Goal: Task Accomplishment & Management: Manage account settings

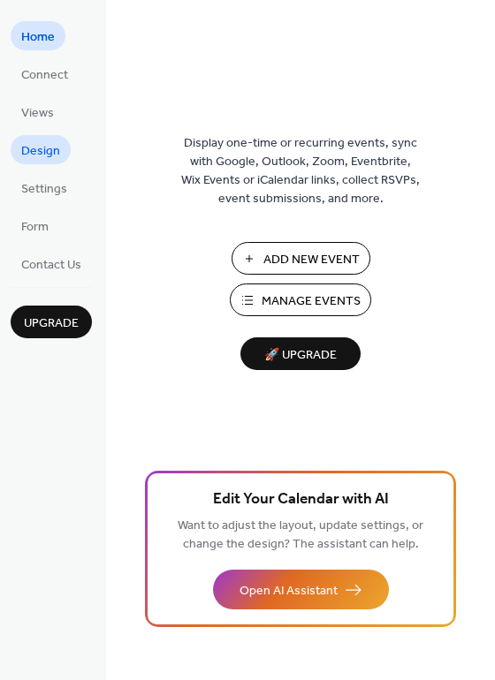
click at [48, 147] on span "Design" at bounding box center [40, 151] width 39 height 19
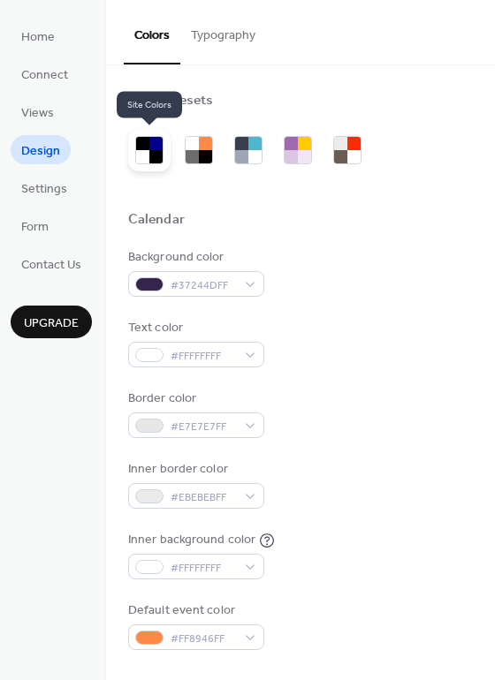
click at [154, 151] on div at bounding box center [155, 156] width 13 height 13
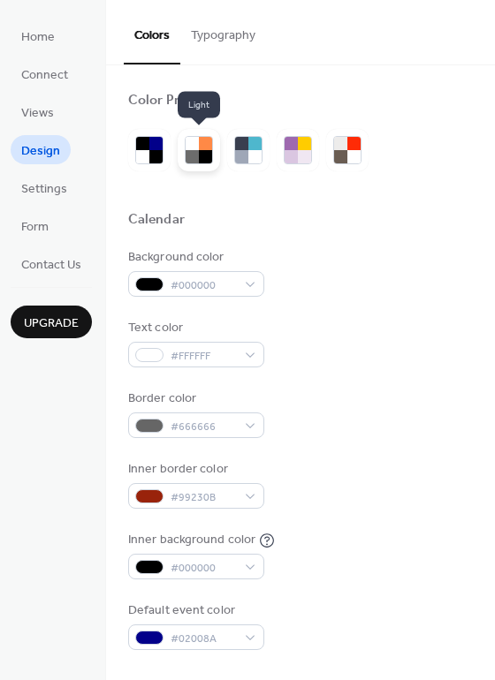
click at [197, 151] on div at bounding box center [191, 156] width 13 height 13
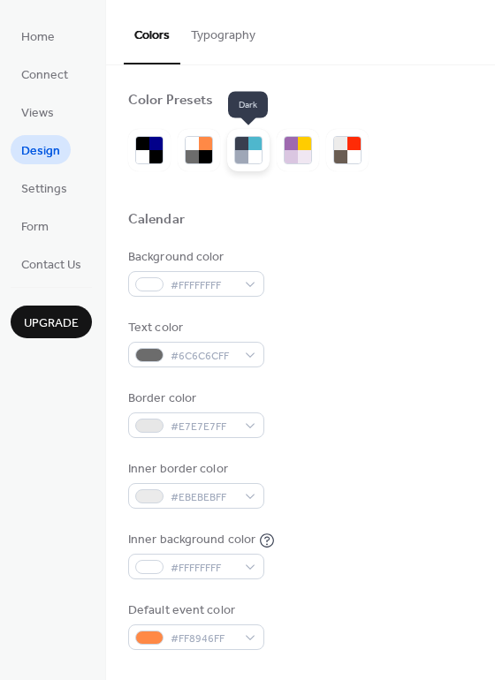
click at [248, 153] on div at bounding box center [254, 156] width 13 height 13
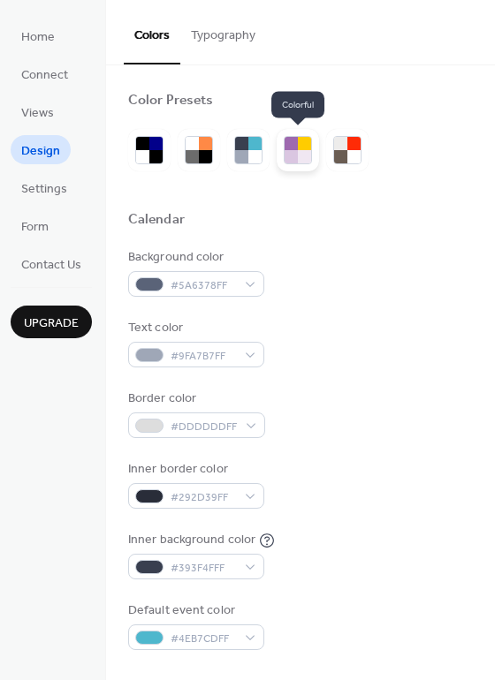
click at [300, 155] on div at bounding box center [304, 156] width 13 height 13
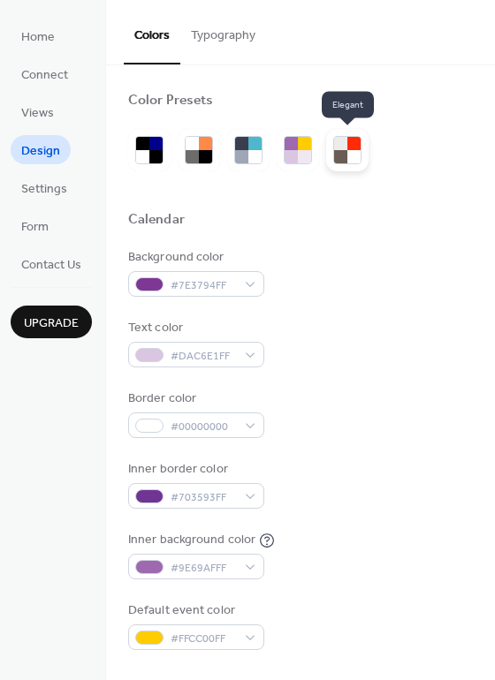
click at [361, 153] on div at bounding box center [347, 150] width 42 height 42
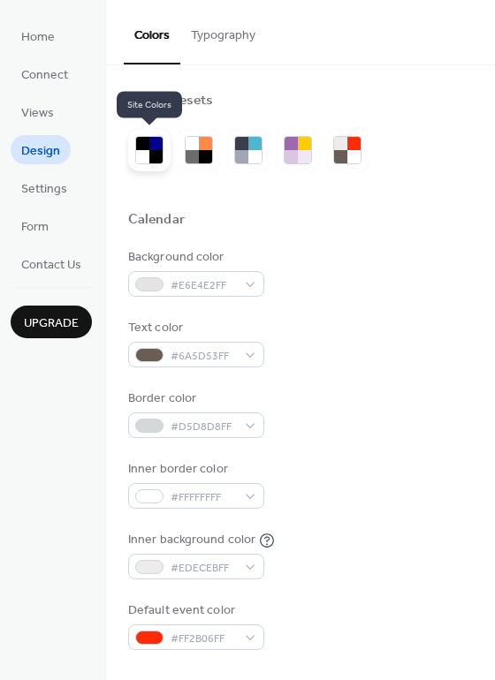
click at [155, 155] on div at bounding box center [155, 156] width 13 height 13
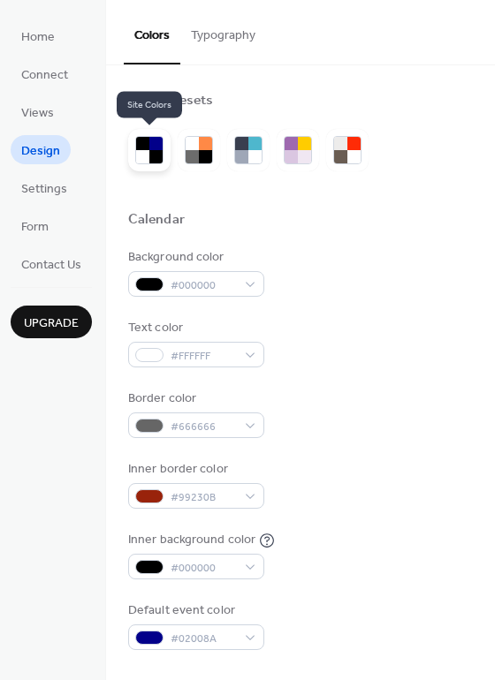
click at [139, 152] on div at bounding box center [142, 156] width 13 height 13
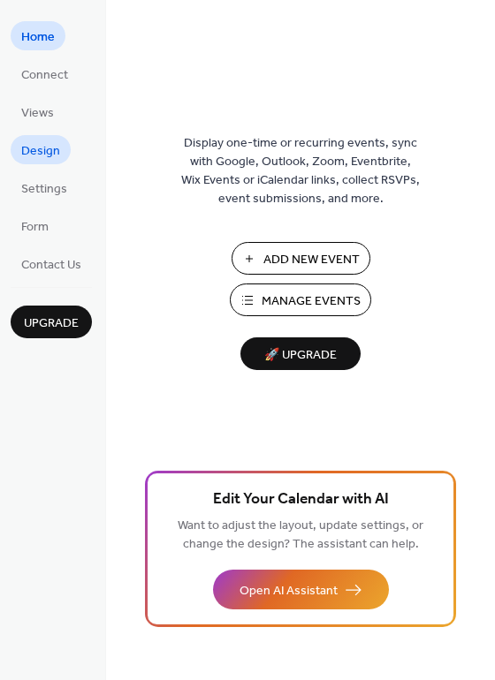
click at [43, 159] on span "Design" at bounding box center [40, 151] width 39 height 19
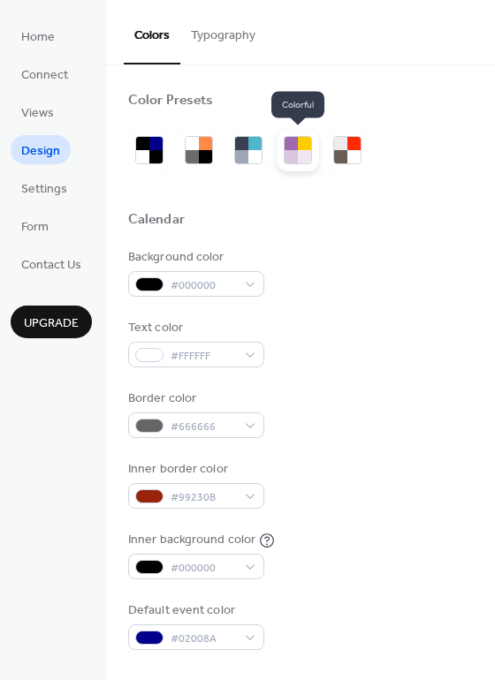
click at [293, 155] on div at bounding box center [290, 156] width 13 height 13
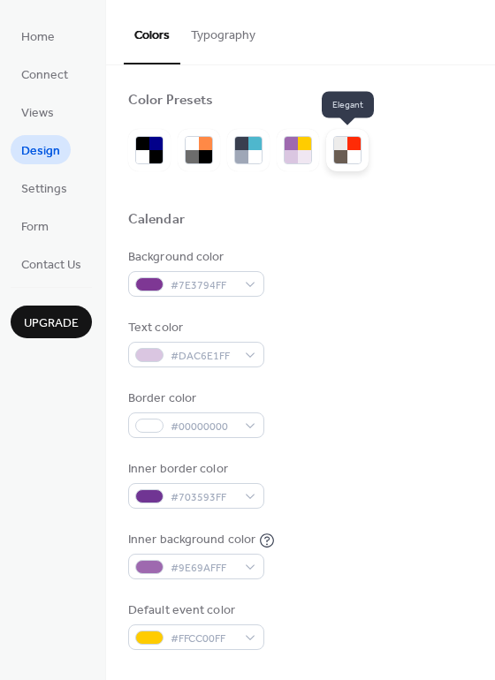
click at [334, 155] on div at bounding box center [340, 156] width 13 height 13
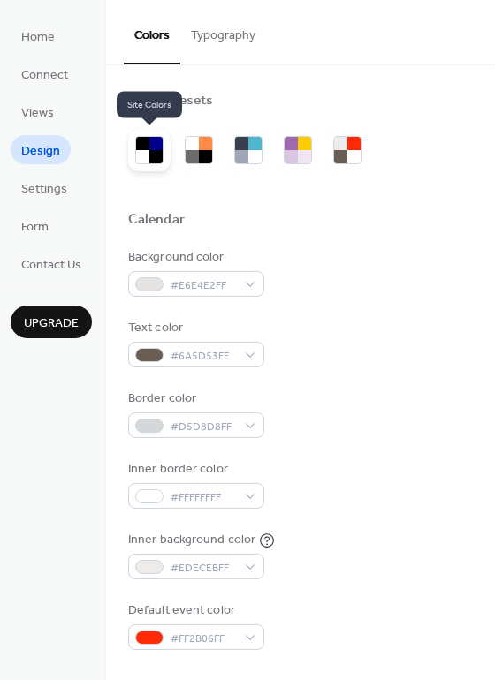
click at [149, 153] on div at bounding box center [155, 156] width 13 height 13
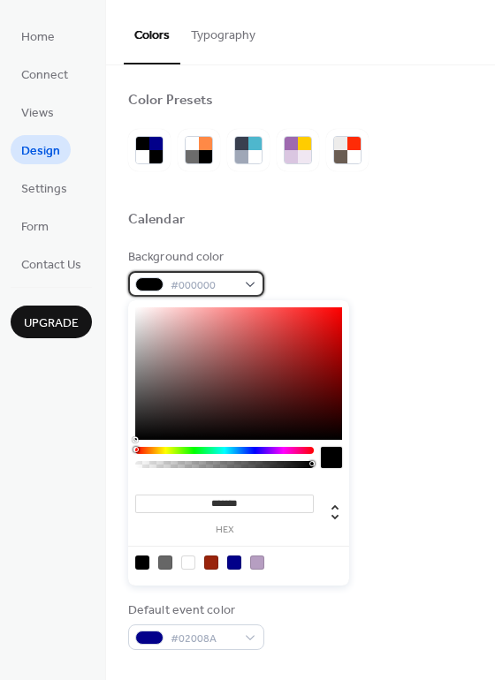
click at [251, 283] on div "#000000" at bounding box center [196, 284] width 136 height 26
type input "*"
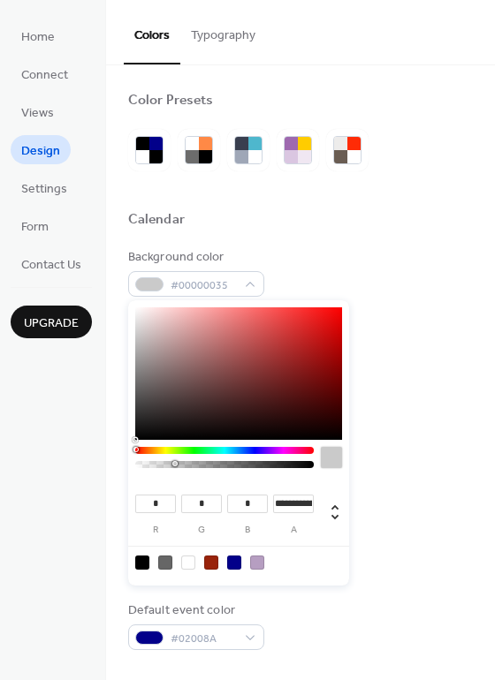
drag, startPoint x: 309, startPoint y: 462, endPoint x: 174, endPoint y: 462, distance: 135.1
click at [174, 462] on div at bounding box center [174, 463] width 5 height 5
type input "*"
drag, startPoint x: 175, startPoint y: 462, endPoint x: 131, endPoint y: 472, distance: 45.4
click at [131, 472] on div "* r * g * b * a" at bounding box center [238, 442] width 221 height 285
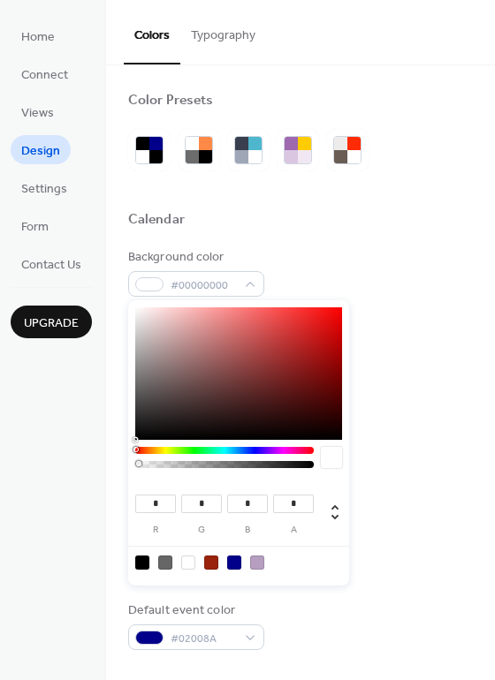
click at [410, 265] on div "Background color #00000000" at bounding box center [300, 272] width 344 height 49
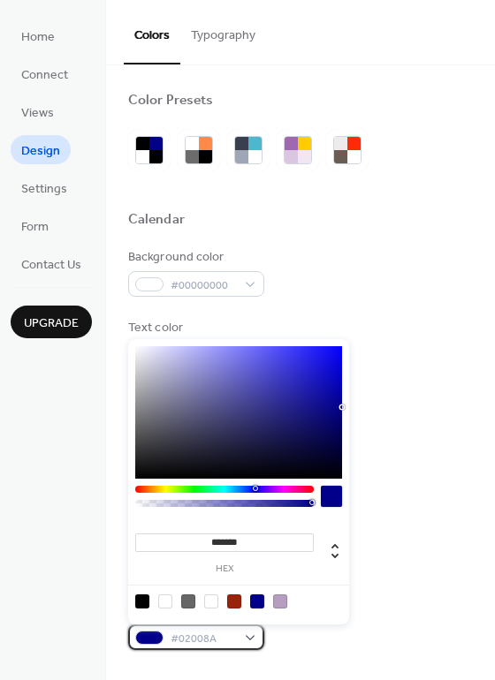
click at [245, 635] on div "#02008A" at bounding box center [196, 637] width 136 height 26
click at [282, 601] on div at bounding box center [280, 601] width 14 height 14
type input "*******"
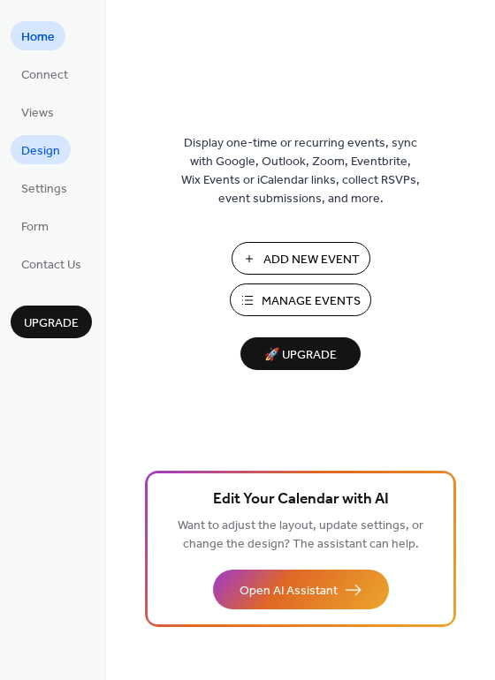
click at [43, 145] on span "Design" at bounding box center [40, 151] width 39 height 19
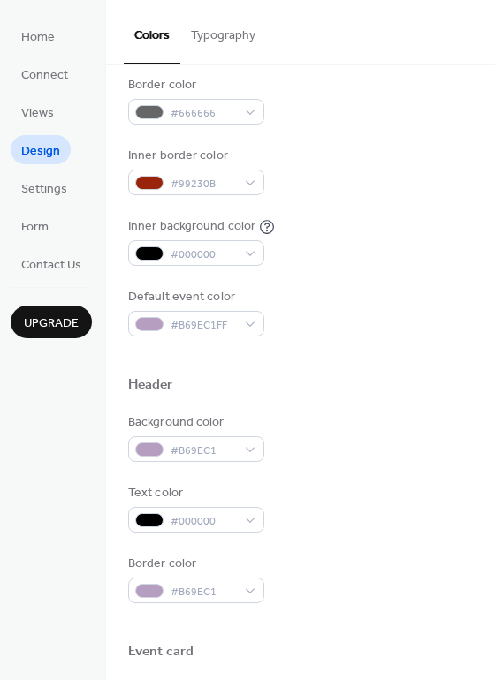
scroll to position [49, 0]
